Goal: Transaction & Acquisition: Purchase product/service

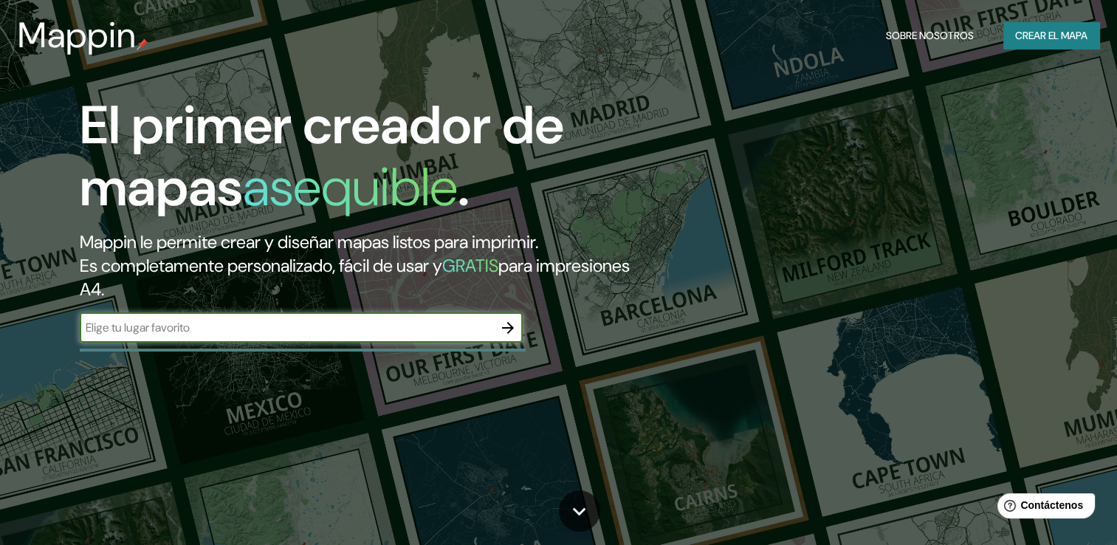
click at [204, 329] on input "text" at bounding box center [286, 327] width 413 height 17
type input "[GEOGRAPHIC_DATA]"
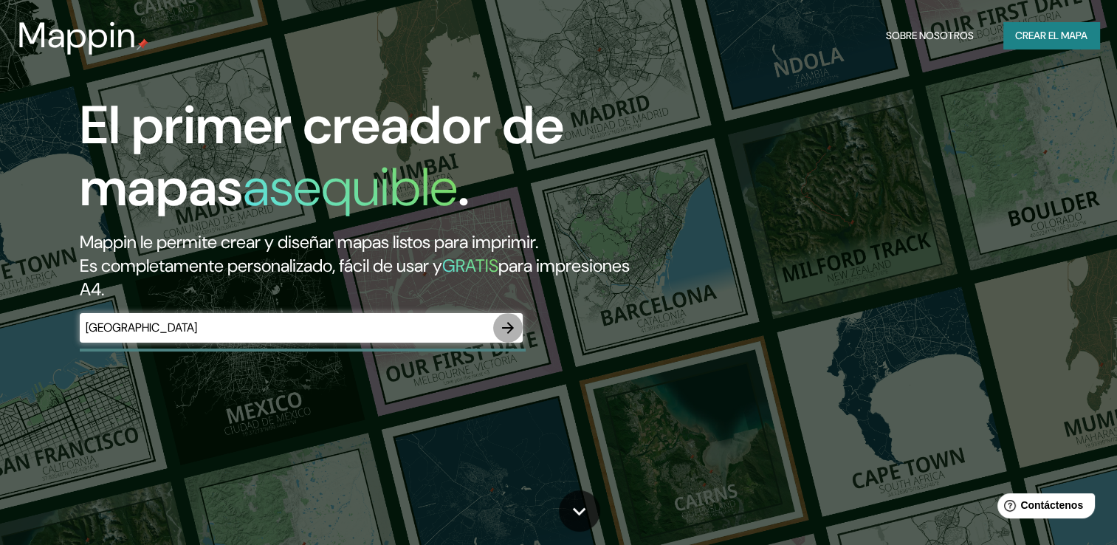
click at [502, 326] on icon "button" at bounding box center [508, 328] width 18 height 18
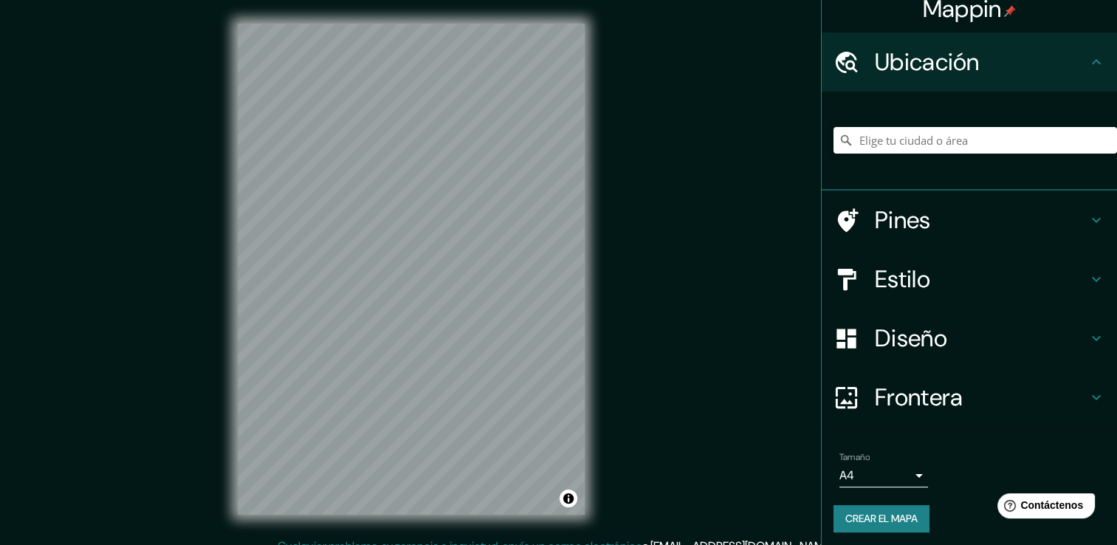
scroll to position [18, 0]
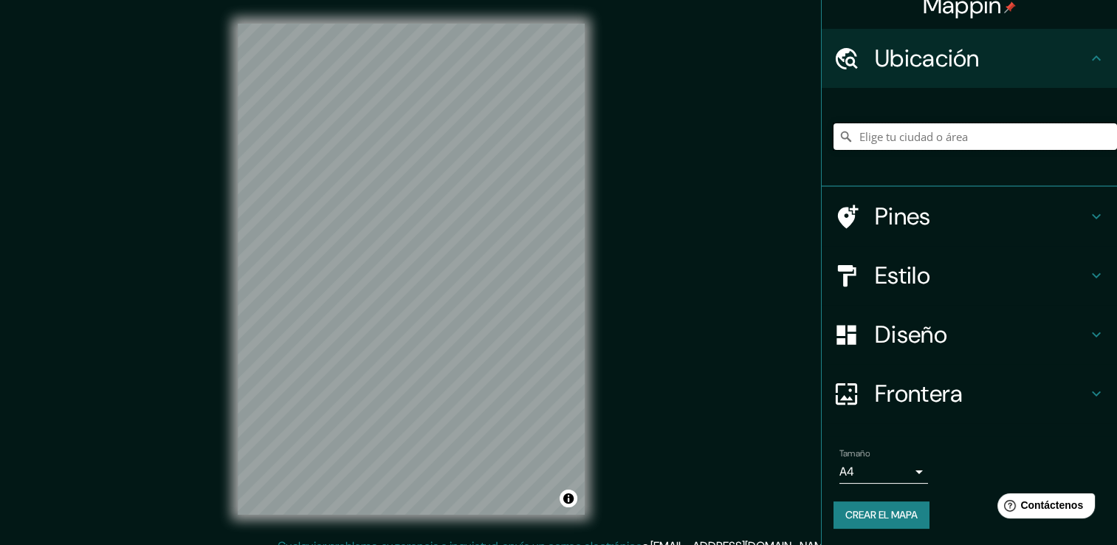
click at [940, 138] on input "Elige tu ciudad o área" at bounding box center [974, 136] width 283 height 27
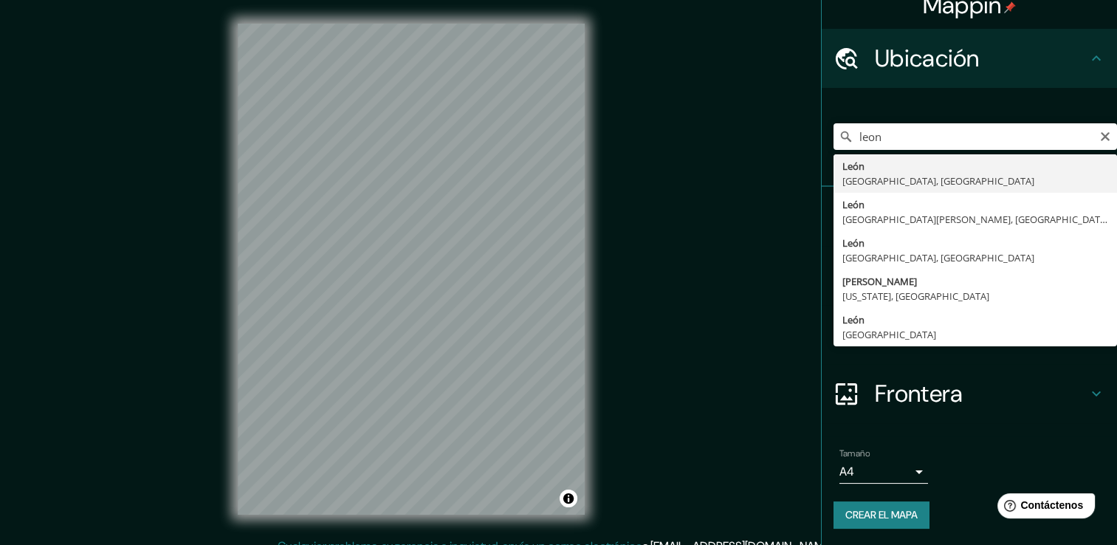
type input "[GEOGRAPHIC_DATA], [GEOGRAPHIC_DATA], [GEOGRAPHIC_DATA]"
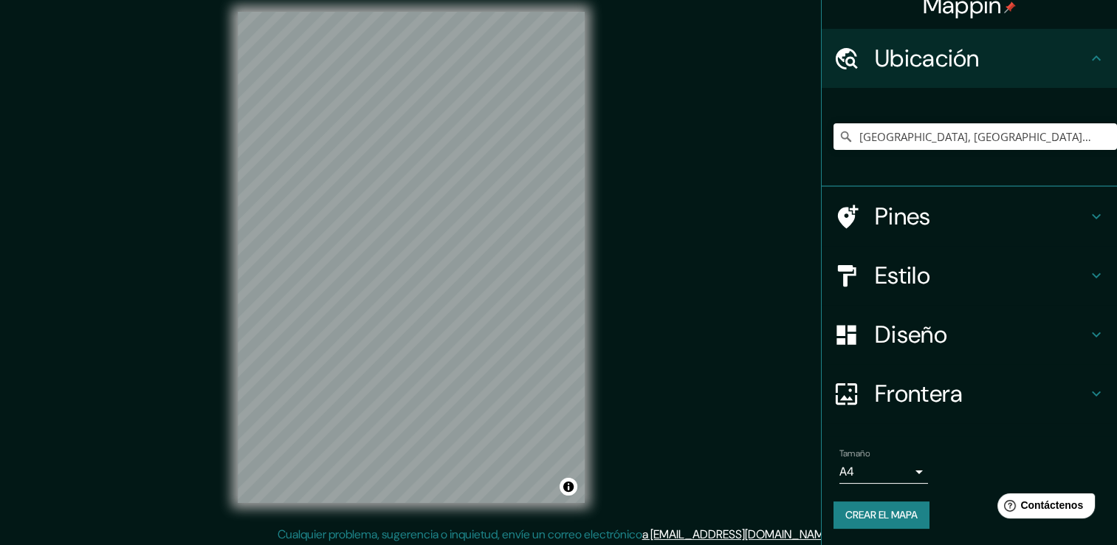
scroll to position [16, 0]
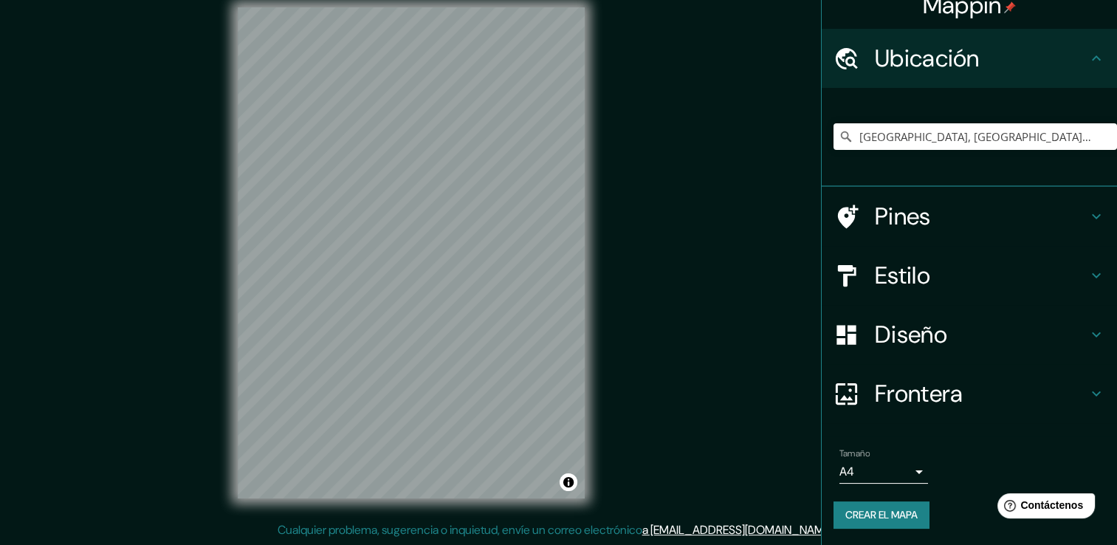
click at [915, 214] on h4 "Pines" at bounding box center [981, 217] width 213 height 30
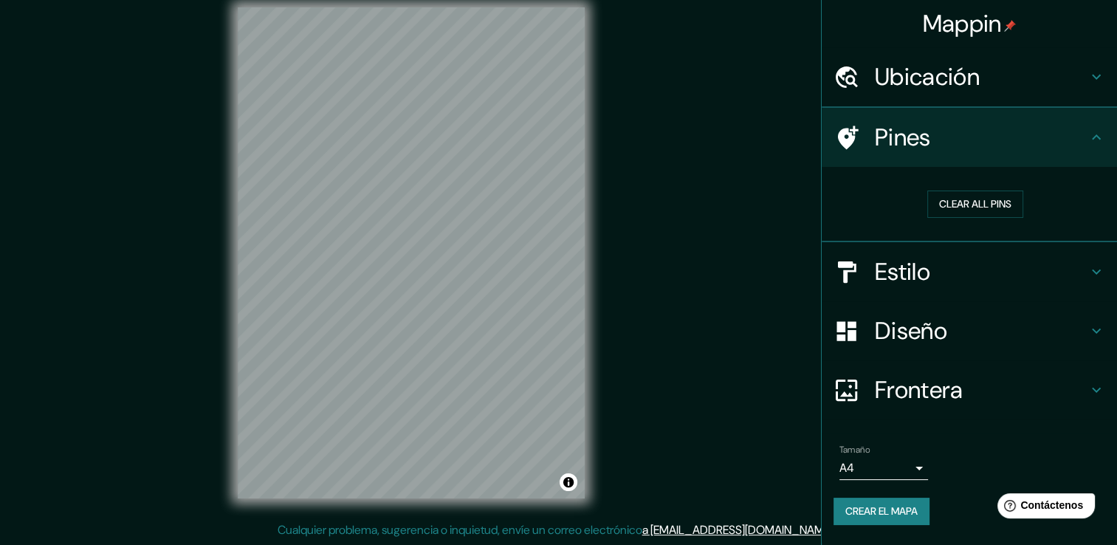
scroll to position [0, 0]
click at [967, 131] on h4 "Pines" at bounding box center [981, 138] width 213 height 30
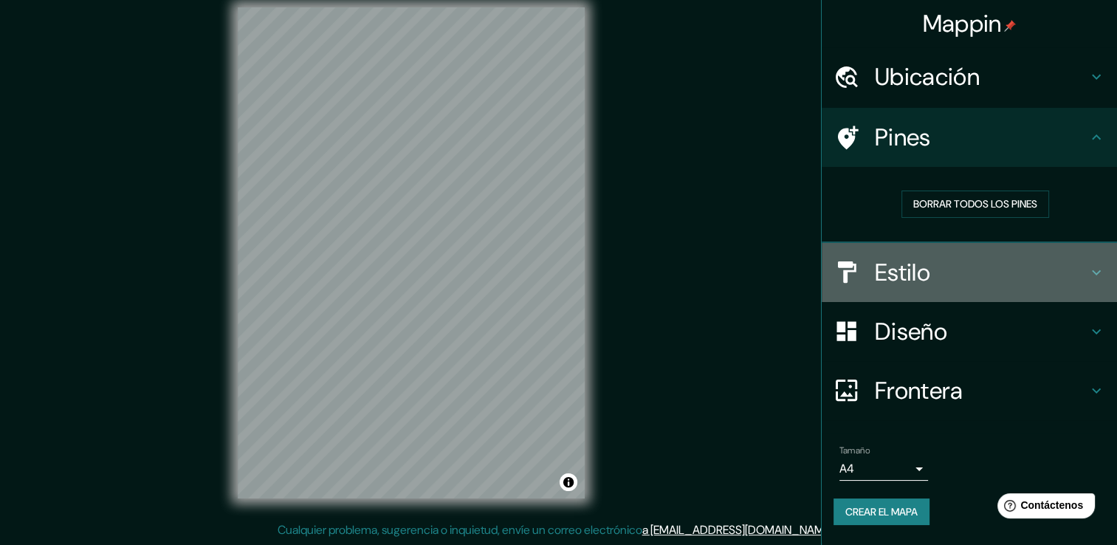
click at [927, 252] on div "Estilo" at bounding box center [969, 272] width 295 height 59
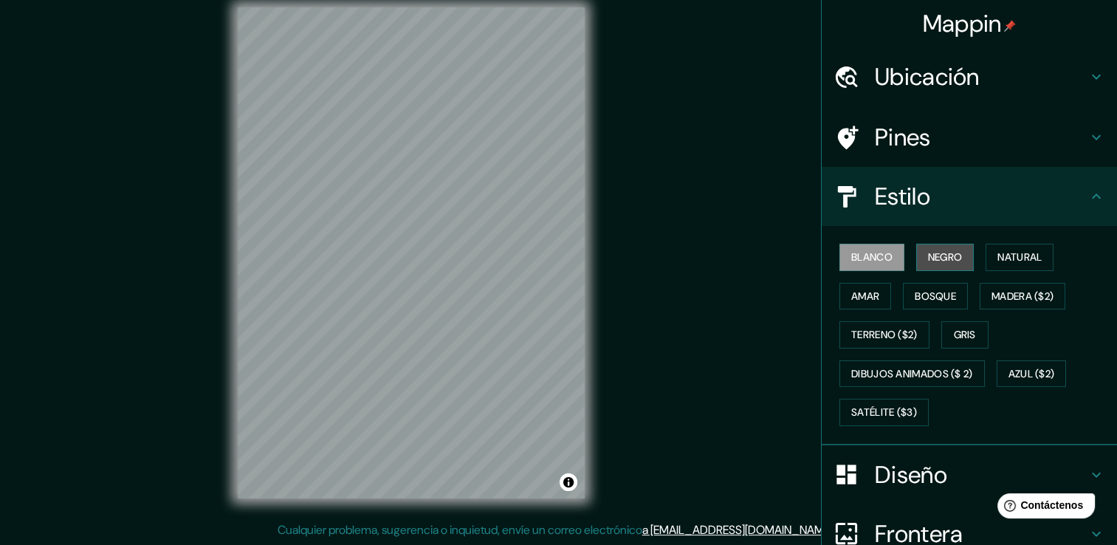
click at [929, 264] on font "Negro" at bounding box center [945, 257] width 35 height 18
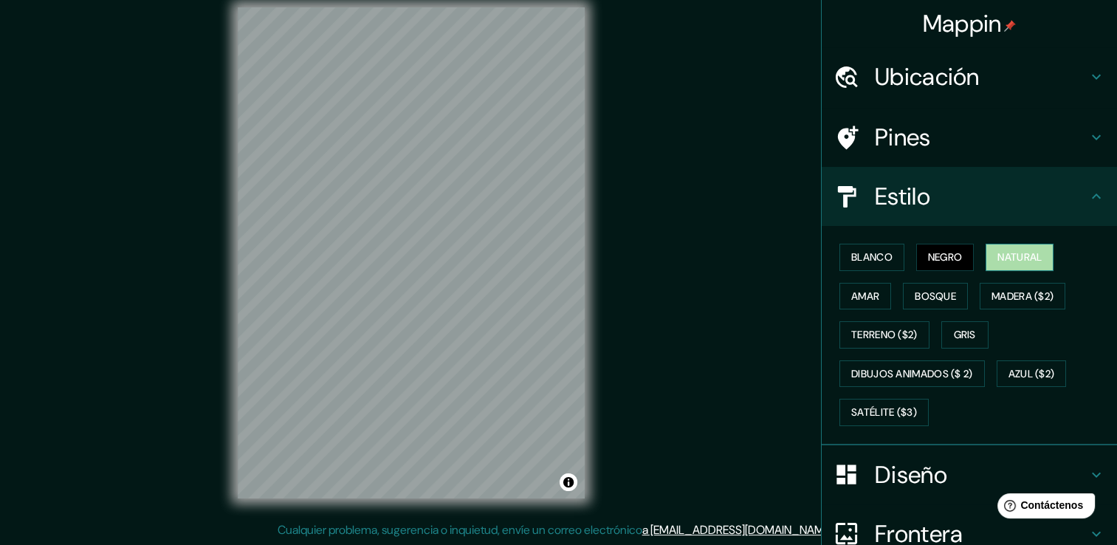
click at [1022, 257] on font "Natural" at bounding box center [1019, 257] width 44 height 18
click at [855, 303] on font "Amar" at bounding box center [865, 296] width 28 height 18
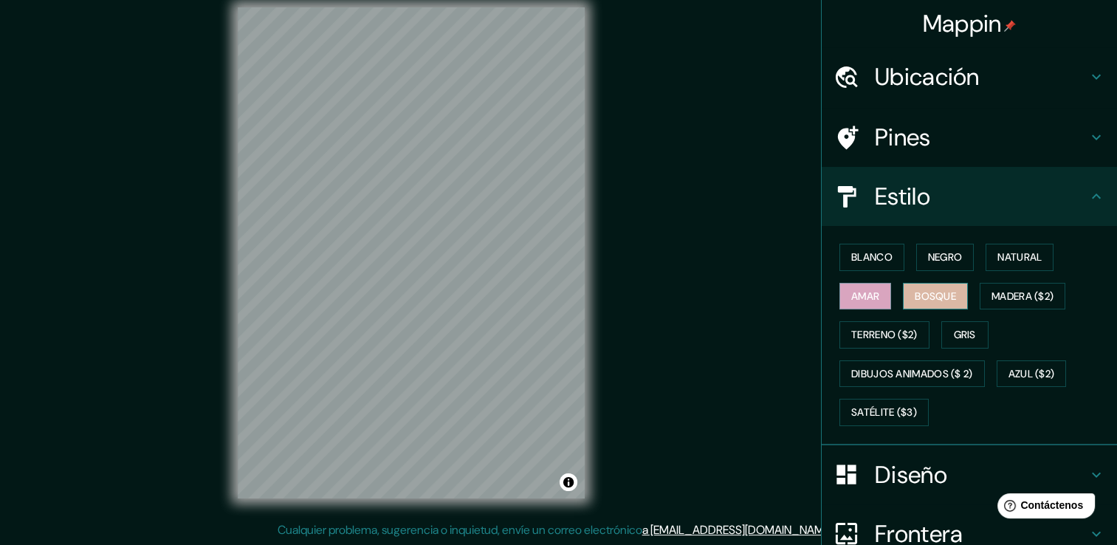
click at [924, 291] on font "Bosque" at bounding box center [935, 296] width 41 height 18
click at [1020, 294] on font "Madera ($2)" at bounding box center [1022, 296] width 62 height 18
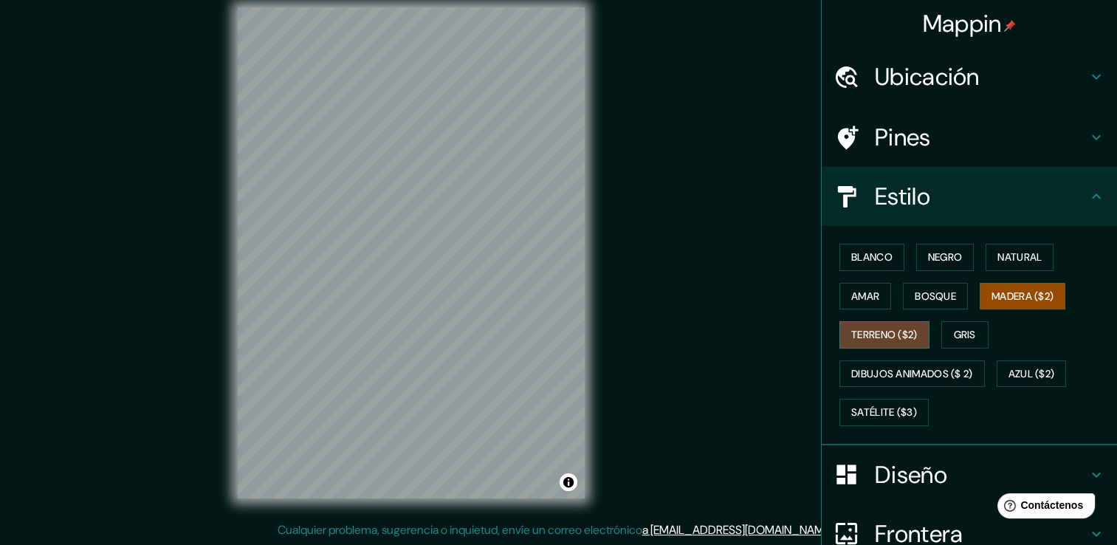
click at [878, 328] on font "Terreno ($2)" at bounding box center [884, 335] width 66 height 18
click at [956, 330] on font "Gris" at bounding box center [965, 335] width 22 height 18
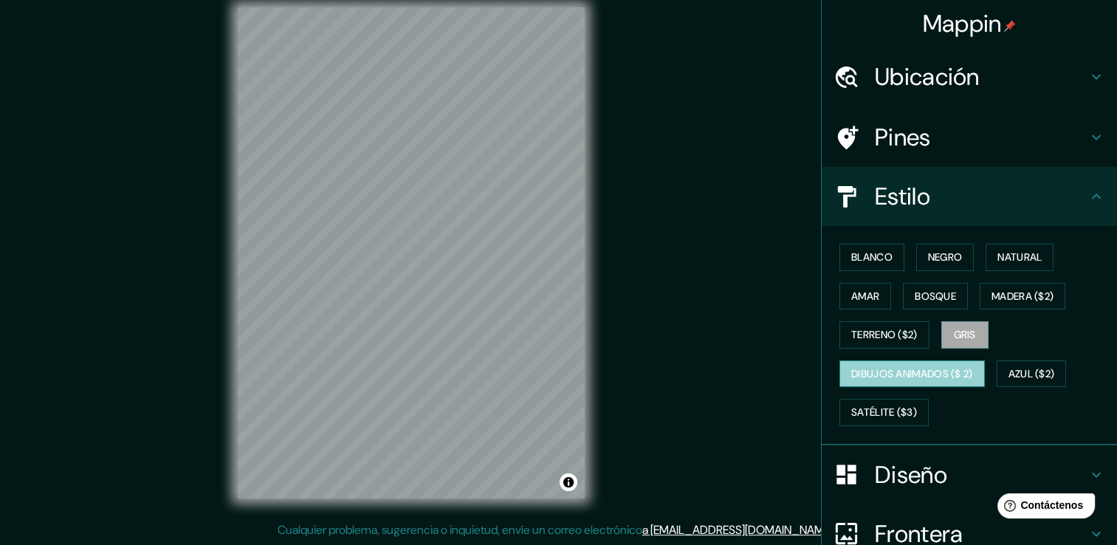
click at [955, 376] on font "Dibujos animados ($ 2)" at bounding box center [912, 374] width 122 height 18
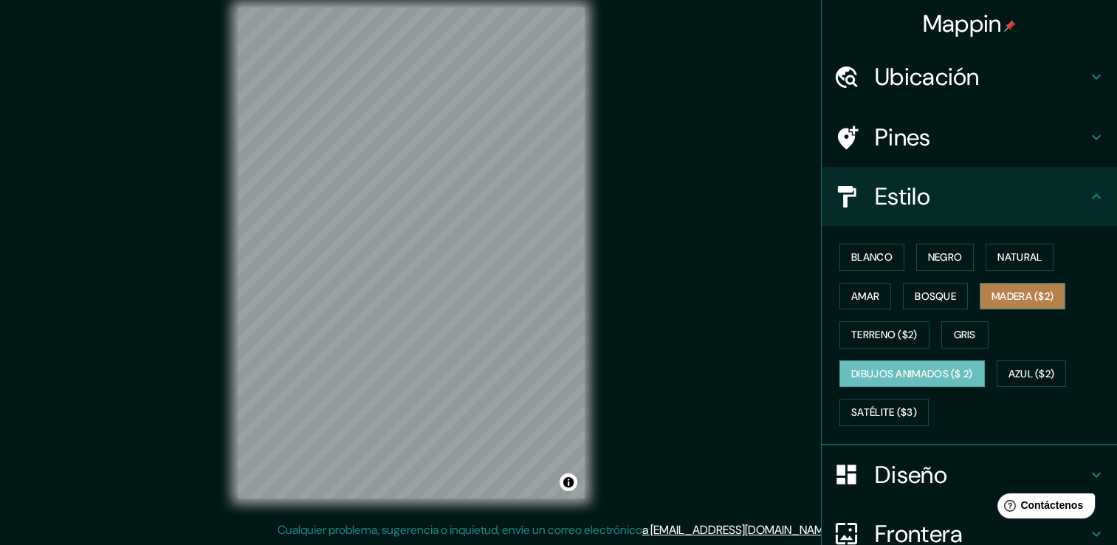
click at [1017, 300] on font "Madera ($2)" at bounding box center [1022, 296] width 62 height 18
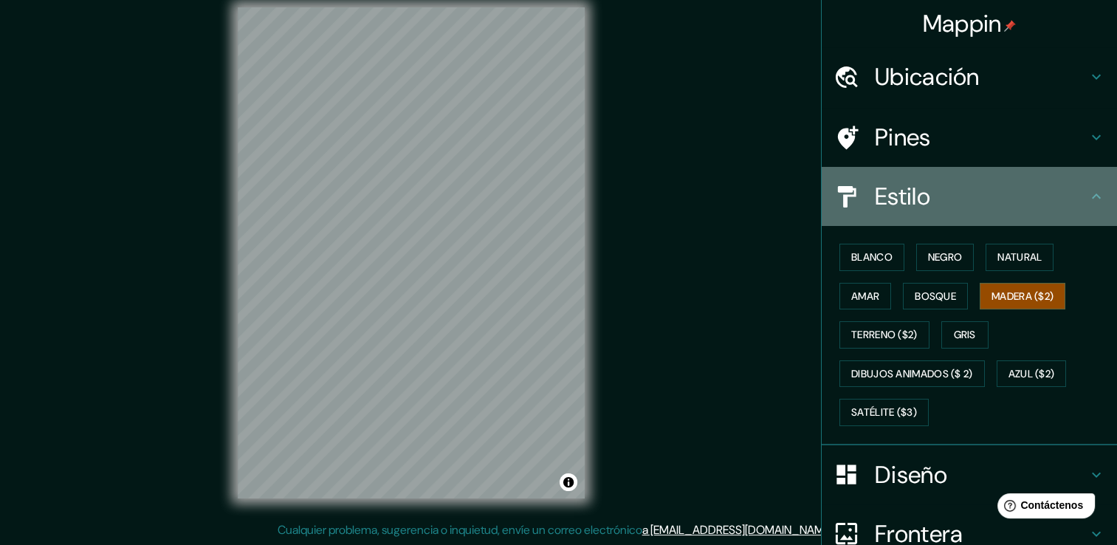
click at [957, 191] on h4 "Estilo" at bounding box center [981, 197] width 213 height 30
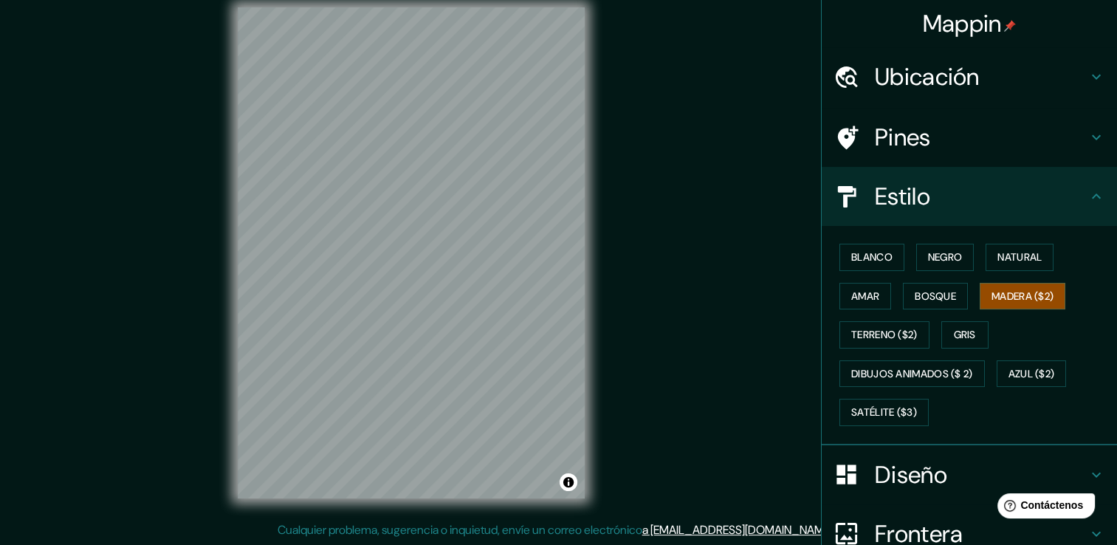
click at [949, 467] on h4 "Diseño" at bounding box center [981, 475] width 213 height 30
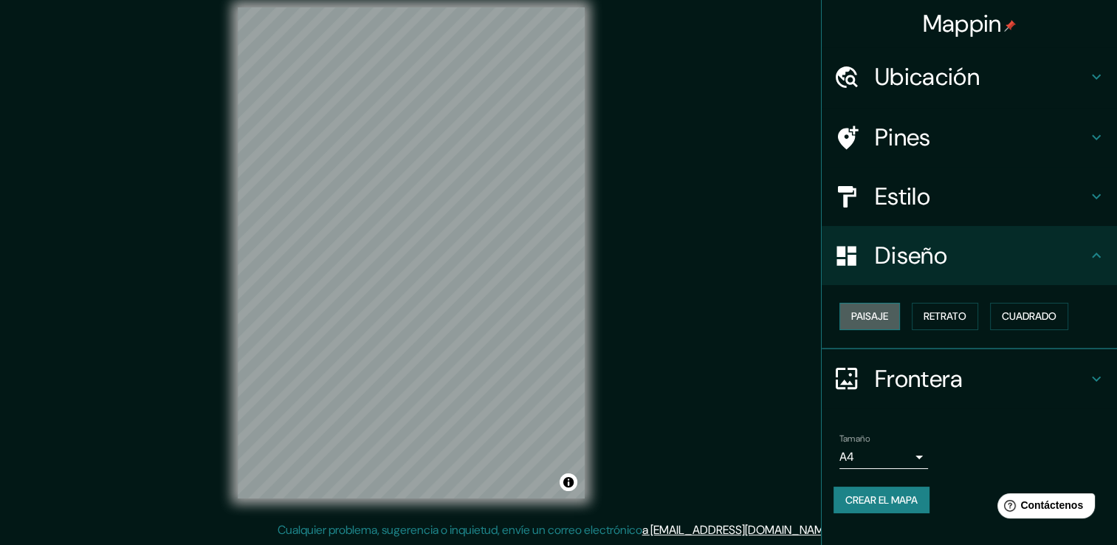
click at [865, 309] on font "Paisaje" at bounding box center [869, 316] width 37 height 18
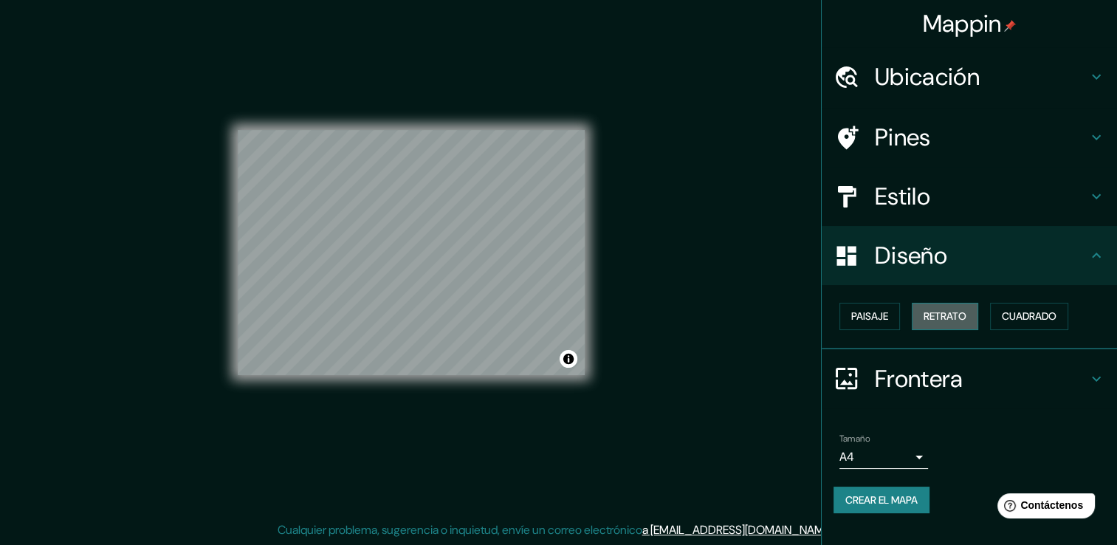
click at [931, 317] on font "Retrato" at bounding box center [944, 316] width 43 height 18
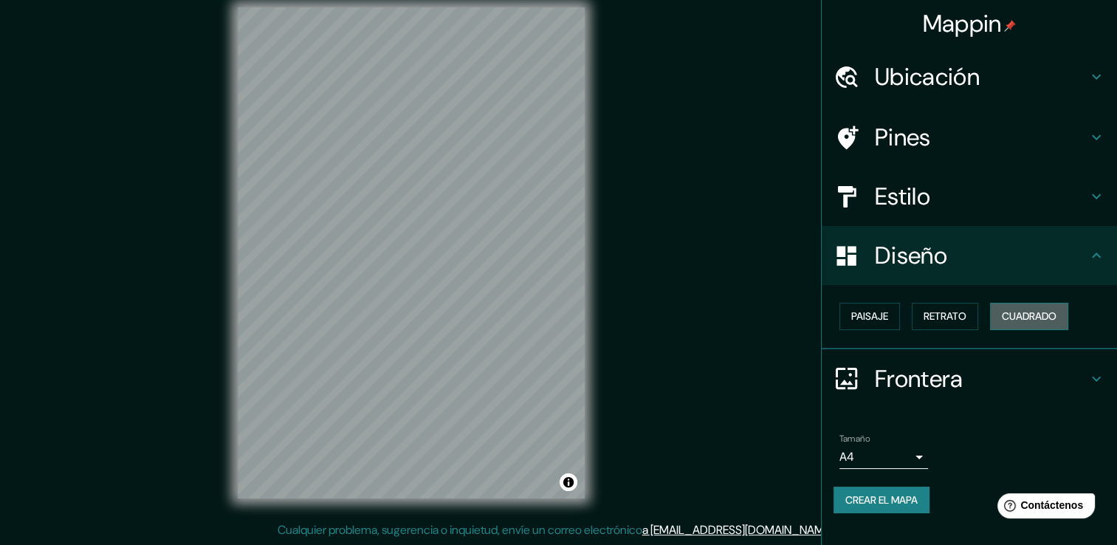
click at [1042, 317] on font "Cuadrado" at bounding box center [1029, 316] width 55 height 18
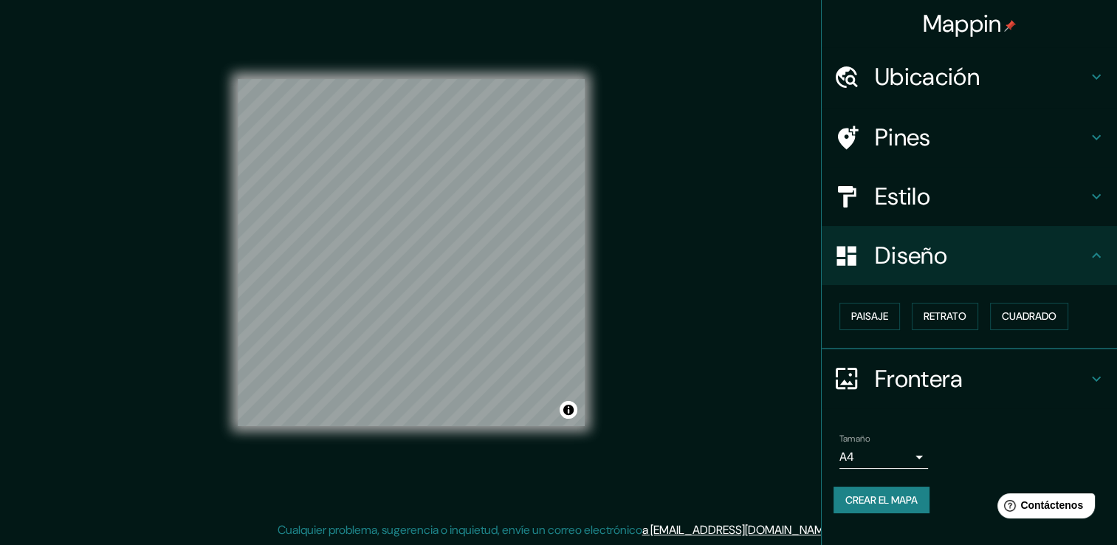
click at [890, 450] on body "Mappin [GEOGRAPHIC_DATA], [GEOGRAPHIC_DATA], [GEOGRAPHIC_DATA] [GEOGRAPHIC_DATA…" at bounding box center [558, 256] width 1117 height 545
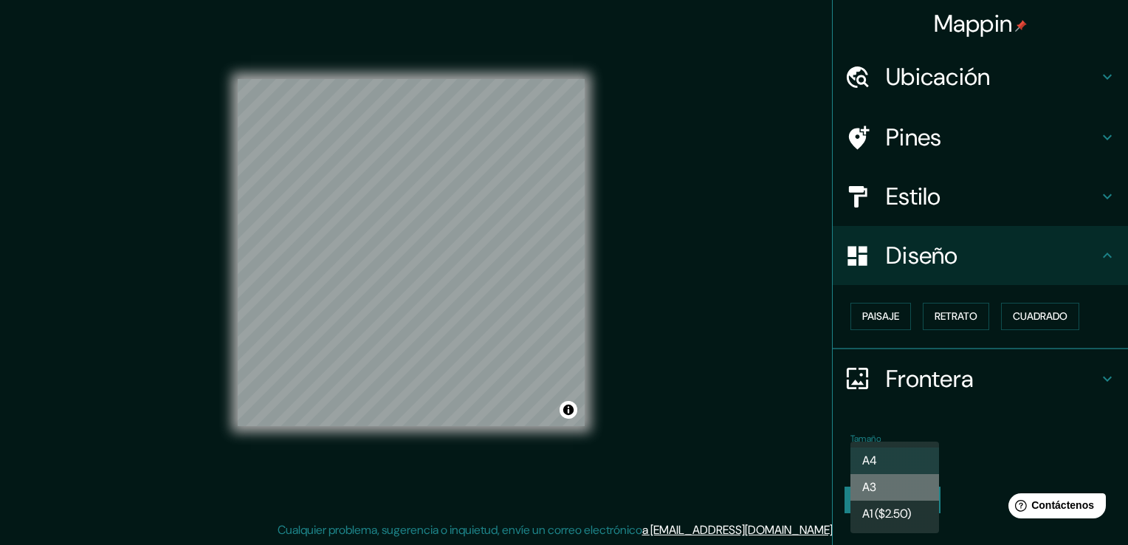
click at [904, 486] on li "A3" at bounding box center [894, 487] width 89 height 27
type input "a4"
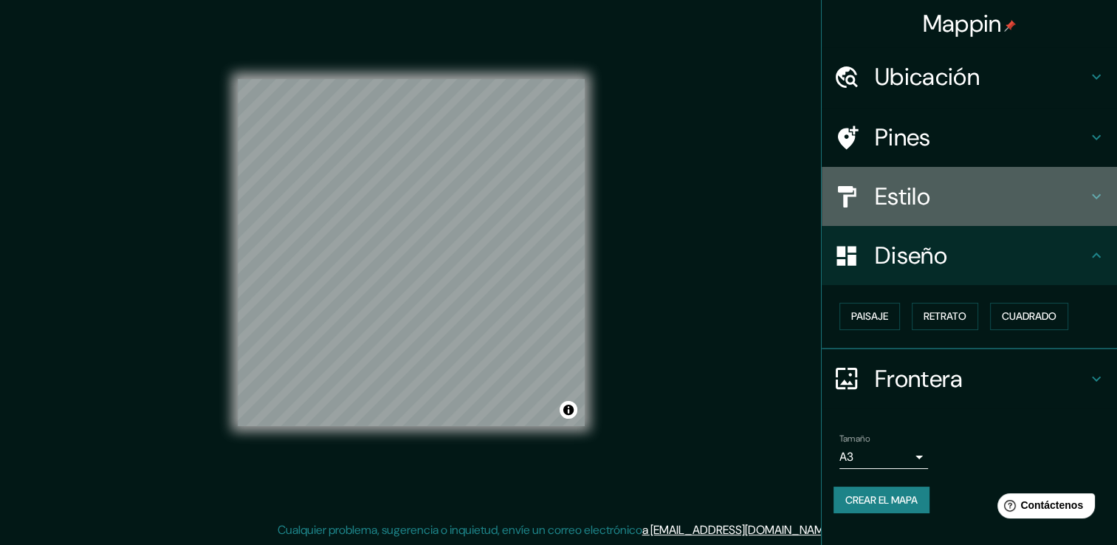
click at [945, 219] on div "Estilo" at bounding box center [969, 196] width 295 height 59
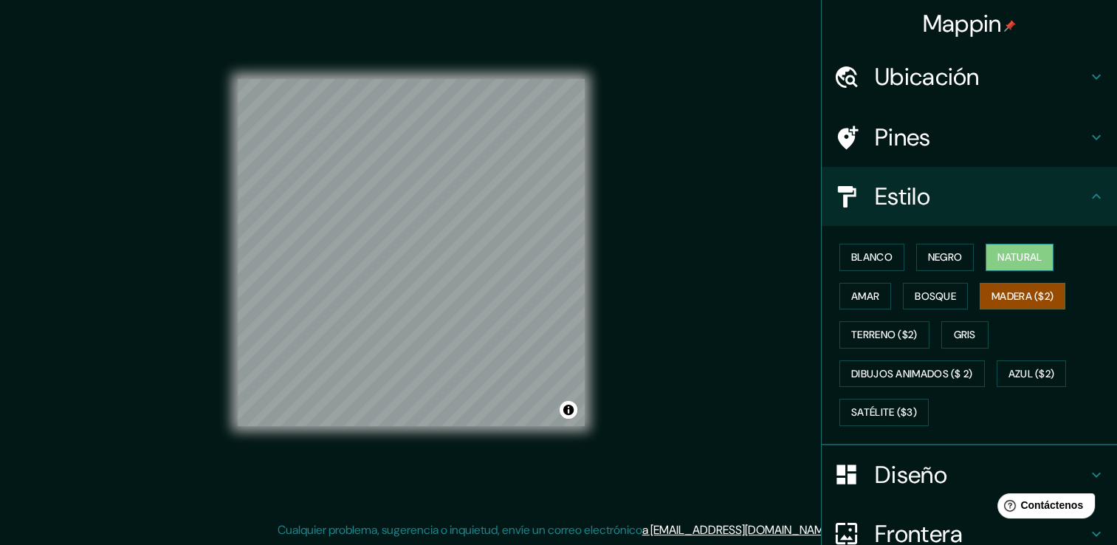
click at [1001, 253] on font "Natural" at bounding box center [1019, 257] width 44 height 18
click at [954, 253] on font "Negro" at bounding box center [945, 257] width 35 height 18
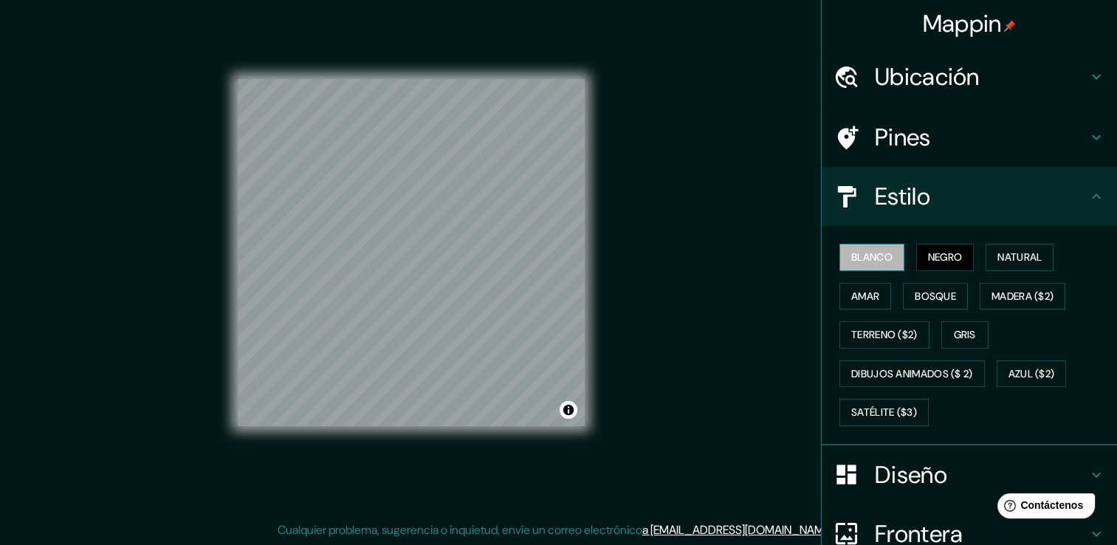
click at [853, 261] on font "Blanco" at bounding box center [871, 257] width 41 height 18
click at [851, 289] on font "Amar" at bounding box center [865, 296] width 28 height 18
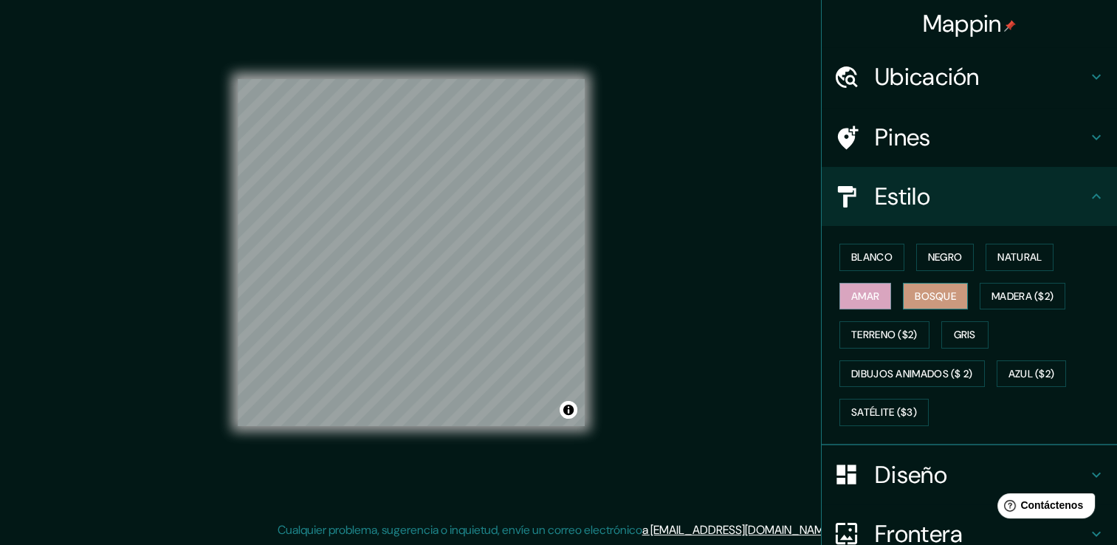
click at [915, 288] on font "Bosque" at bounding box center [935, 296] width 41 height 18
click at [982, 292] on button "Madera ($2)" at bounding box center [1022, 296] width 86 height 27
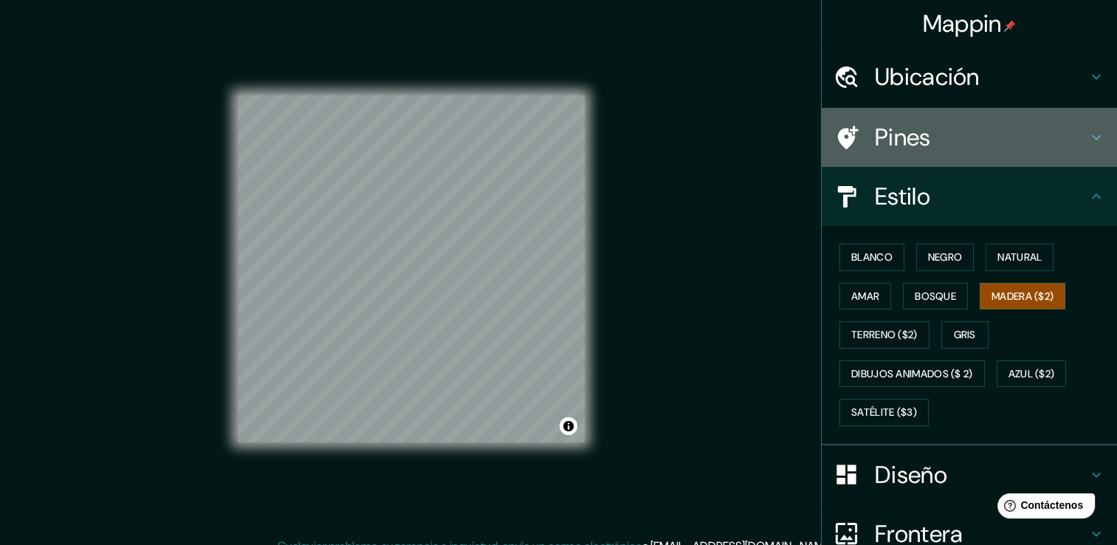
click at [934, 139] on h4 "Pines" at bounding box center [981, 138] width 213 height 30
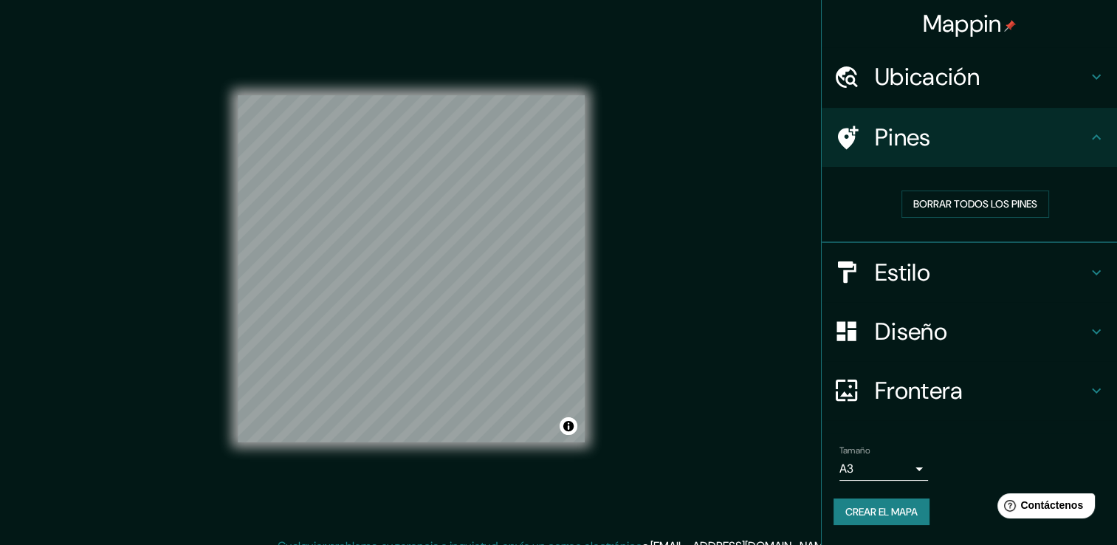
click at [934, 139] on h4 "Pines" at bounding box center [981, 138] width 213 height 30
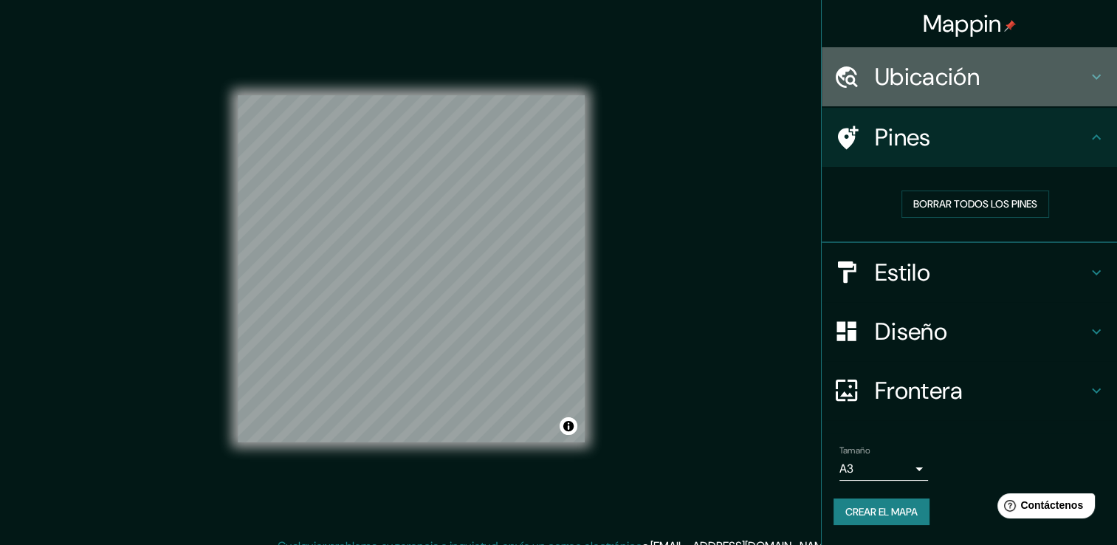
click at [954, 87] on h4 "Ubicación" at bounding box center [981, 77] width 213 height 30
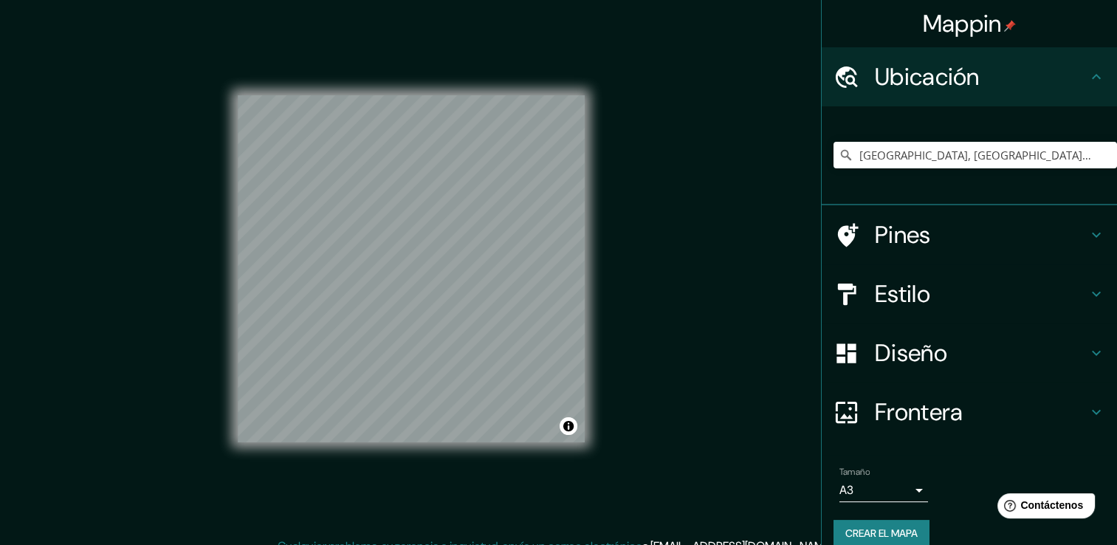
click at [953, 87] on h4 "Ubicación" at bounding box center [981, 77] width 213 height 30
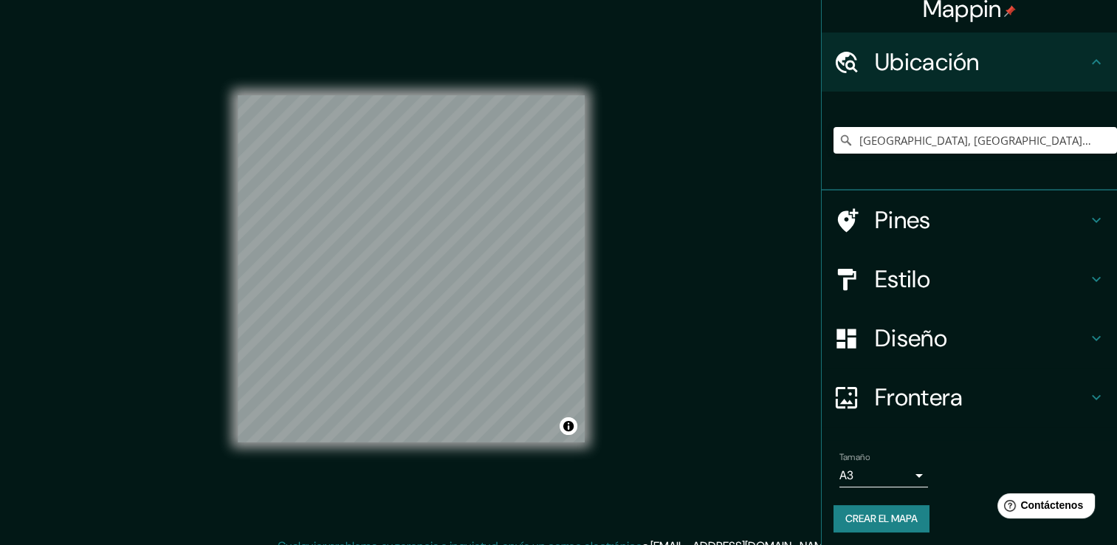
scroll to position [18, 0]
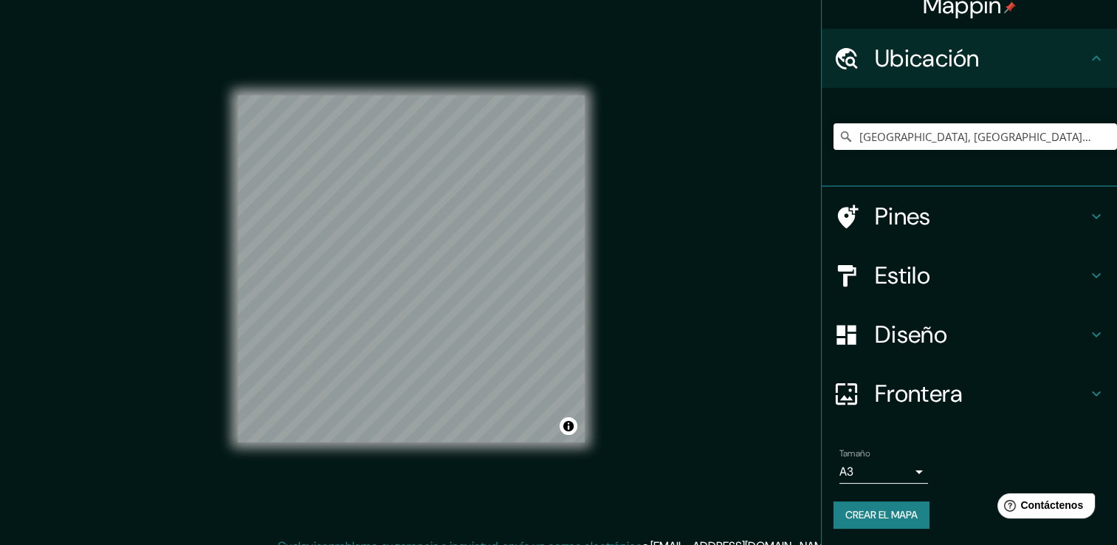
click at [887, 516] on font "Crear el mapa" at bounding box center [881, 515] width 72 height 18
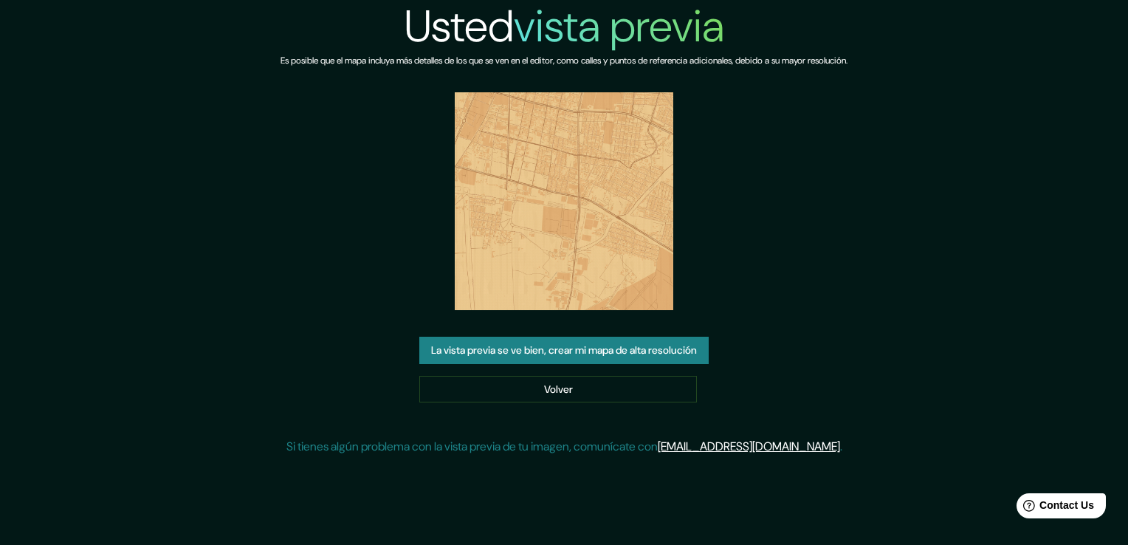
click at [676, 344] on button "La vista previa se ve bien, crear mi mapa de alta resolución" at bounding box center [563, 350] width 289 height 27
